Goal: Communication & Community: Answer question/provide support

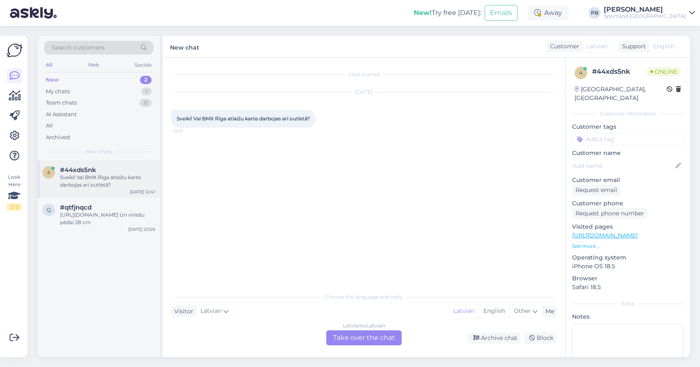
click at [101, 175] on div "Sveiki! Vai BMX Rīga atlaižu karte darbojas arī outletā?" at bounding box center [107, 181] width 95 height 15
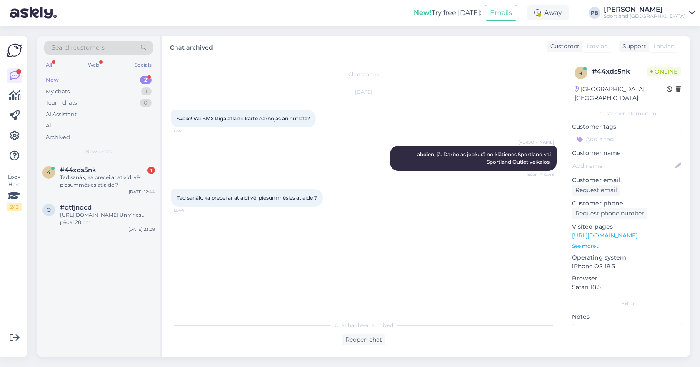
drag, startPoint x: 120, startPoint y: 183, endPoint x: 212, endPoint y: 227, distance: 101.7
click at [120, 183] on div "Tad sanāk, ka precei ar atlaidi vēl piesummēsies atlaide ?" at bounding box center [107, 181] width 95 height 15
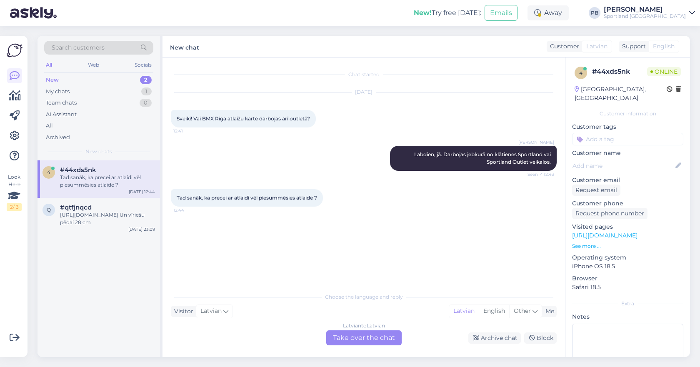
click at [355, 337] on div "Latvian to Latvian Take over the chat" at bounding box center [363, 337] width 75 height 15
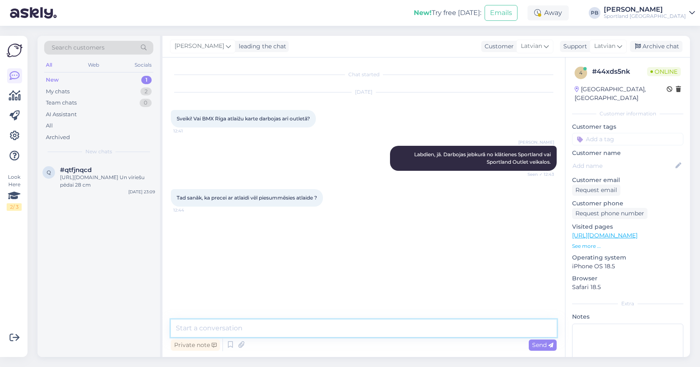
click at [262, 326] on textarea at bounding box center [364, 328] width 386 height 17
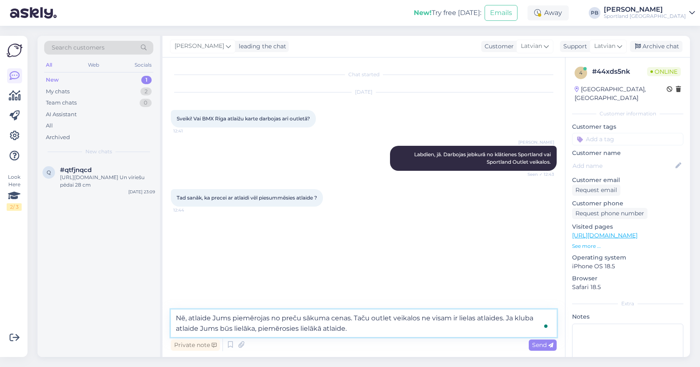
type textarea "Nē, atlaide Jums piemērojas no preču sākuma cenas. Taču outlet veikalos ne visa…"
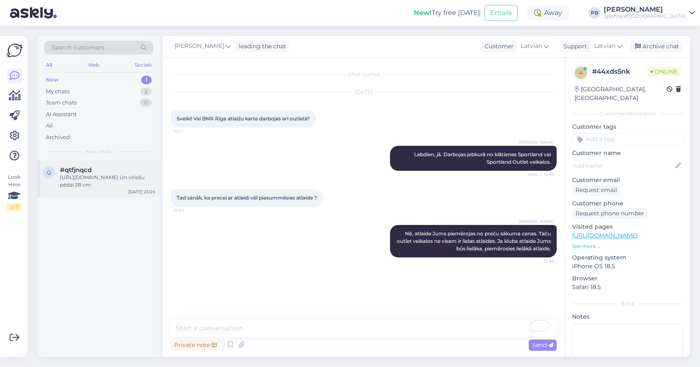
click at [86, 191] on div "q #qtfjnqcd [URL][DOMAIN_NAME] Un vīriešu pēdai 28 cm [DATE] 23:09" at bounding box center [98, 178] width 122 height 37
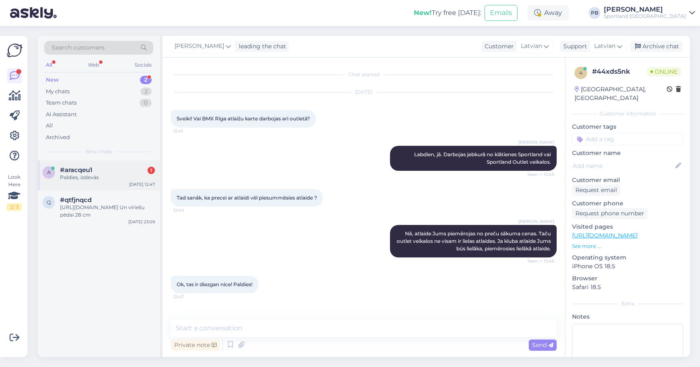
drag, startPoint x: 85, startPoint y: 177, endPoint x: 123, endPoint y: 180, distance: 38.1
click at [85, 177] on div "Paldies, izdevās" at bounding box center [107, 177] width 95 height 7
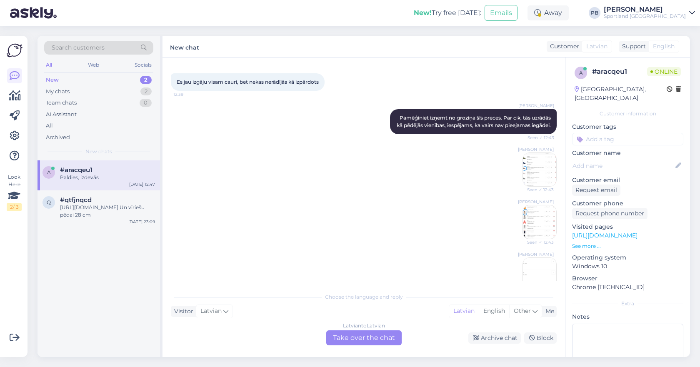
scroll to position [532, 0]
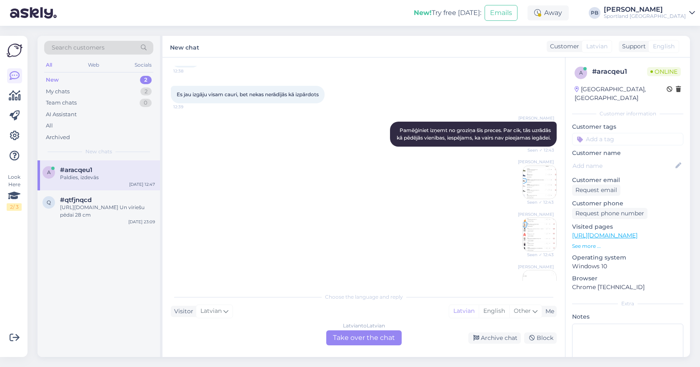
click at [532, 187] on img at bounding box center [539, 181] width 33 height 33
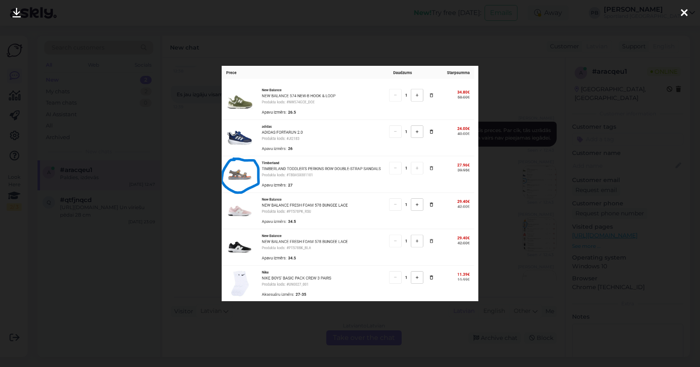
click at [562, 185] on div at bounding box center [350, 183] width 700 height 367
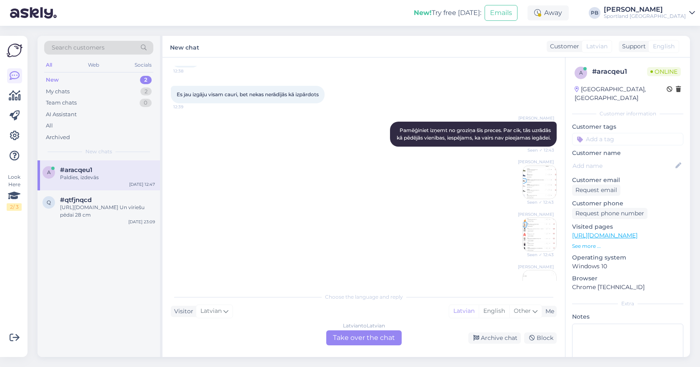
click at [543, 251] on img at bounding box center [539, 234] width 33 height 33
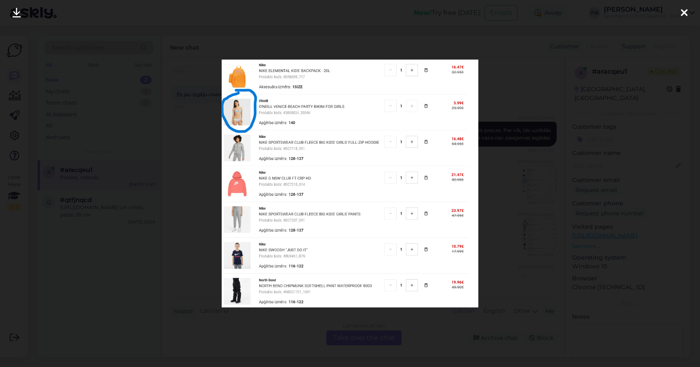
click at [534, 230] on div at bounding box center [350, 183] width 700 height 367
